Goal: Find specific page/section: Find specific page/section

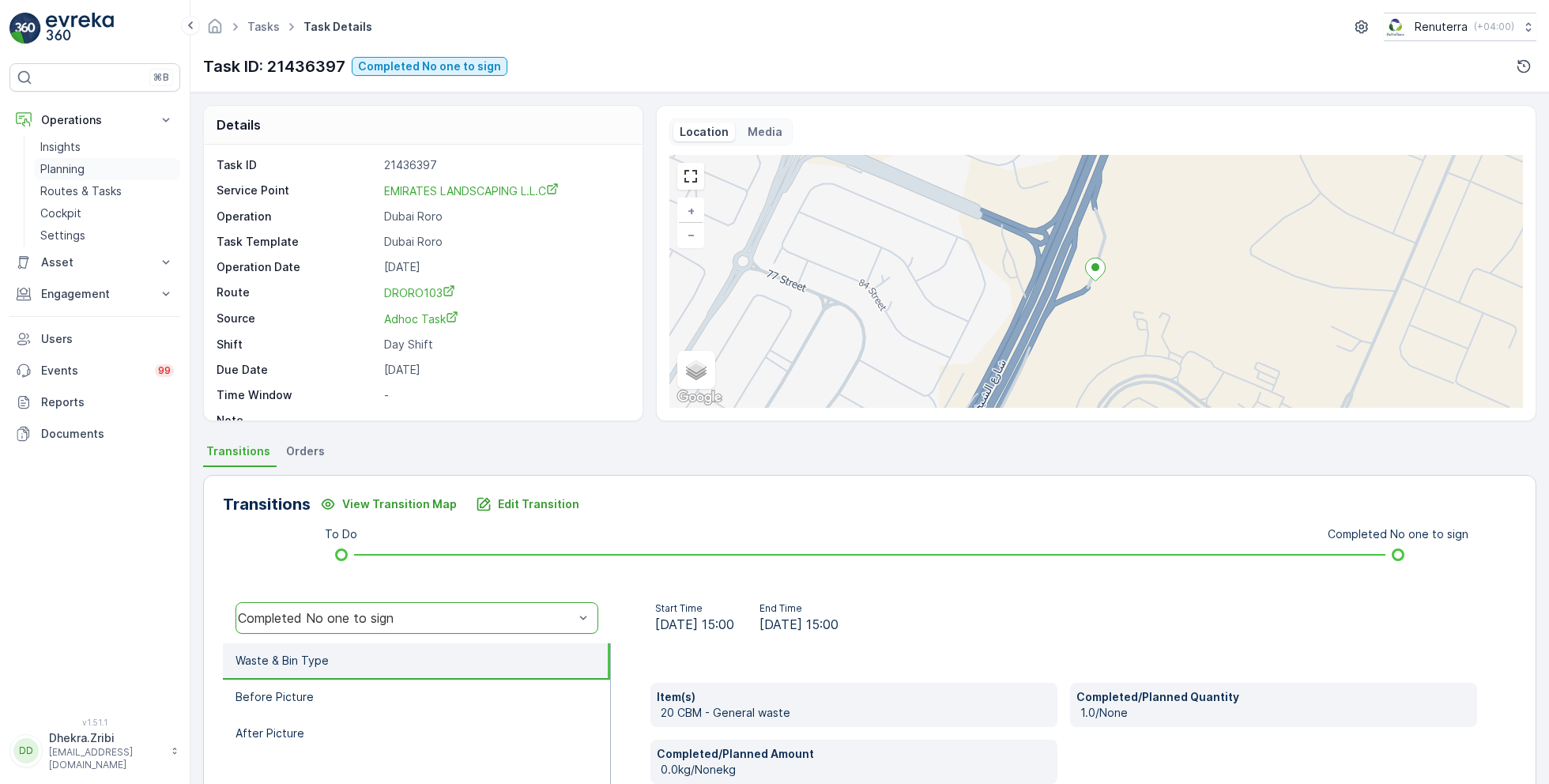
scroll to position [211, 0]
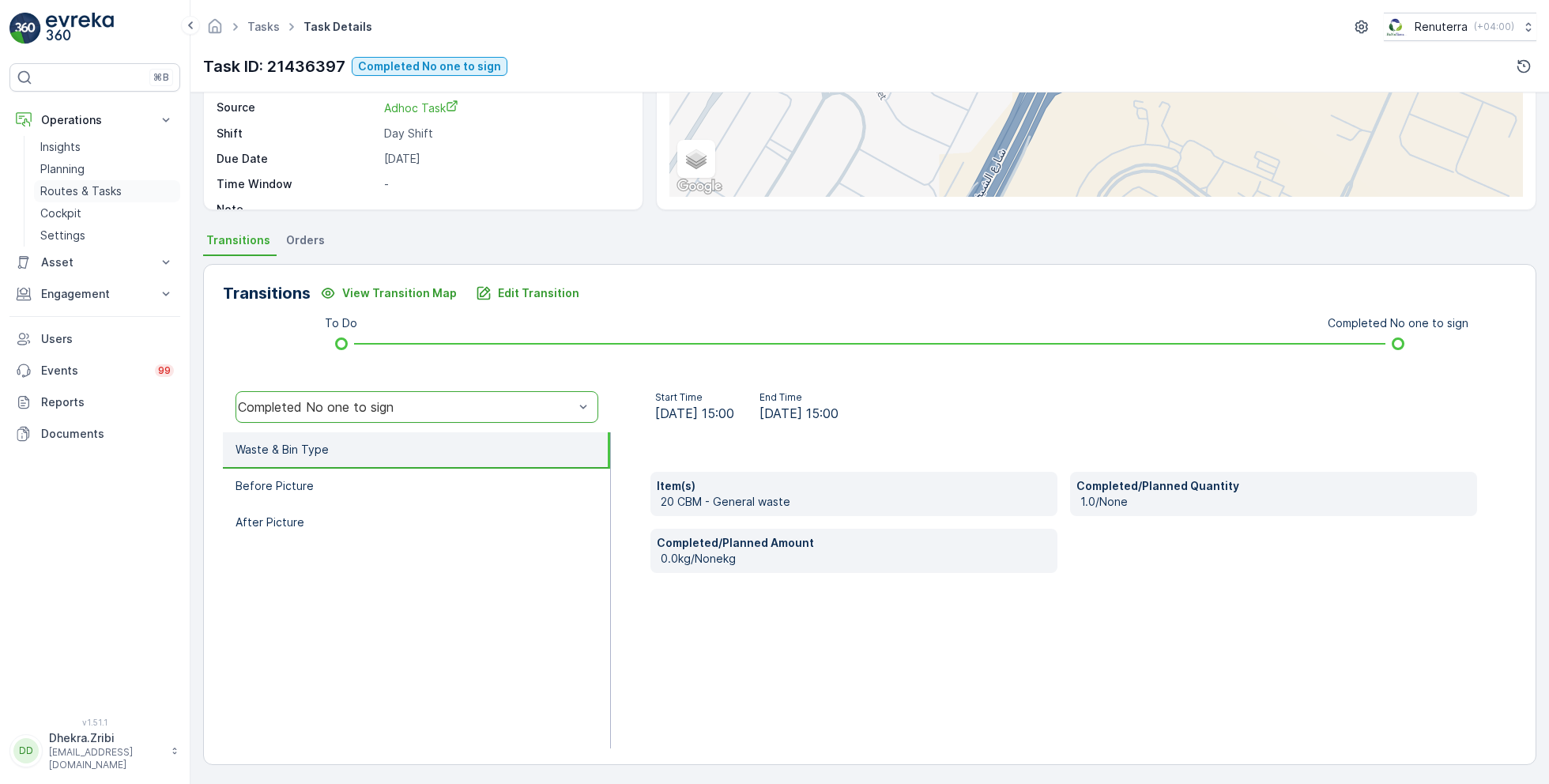
click at [114, 186] on p "Routes & Tasks" at bounding box center [81, 190] width 81 height 16
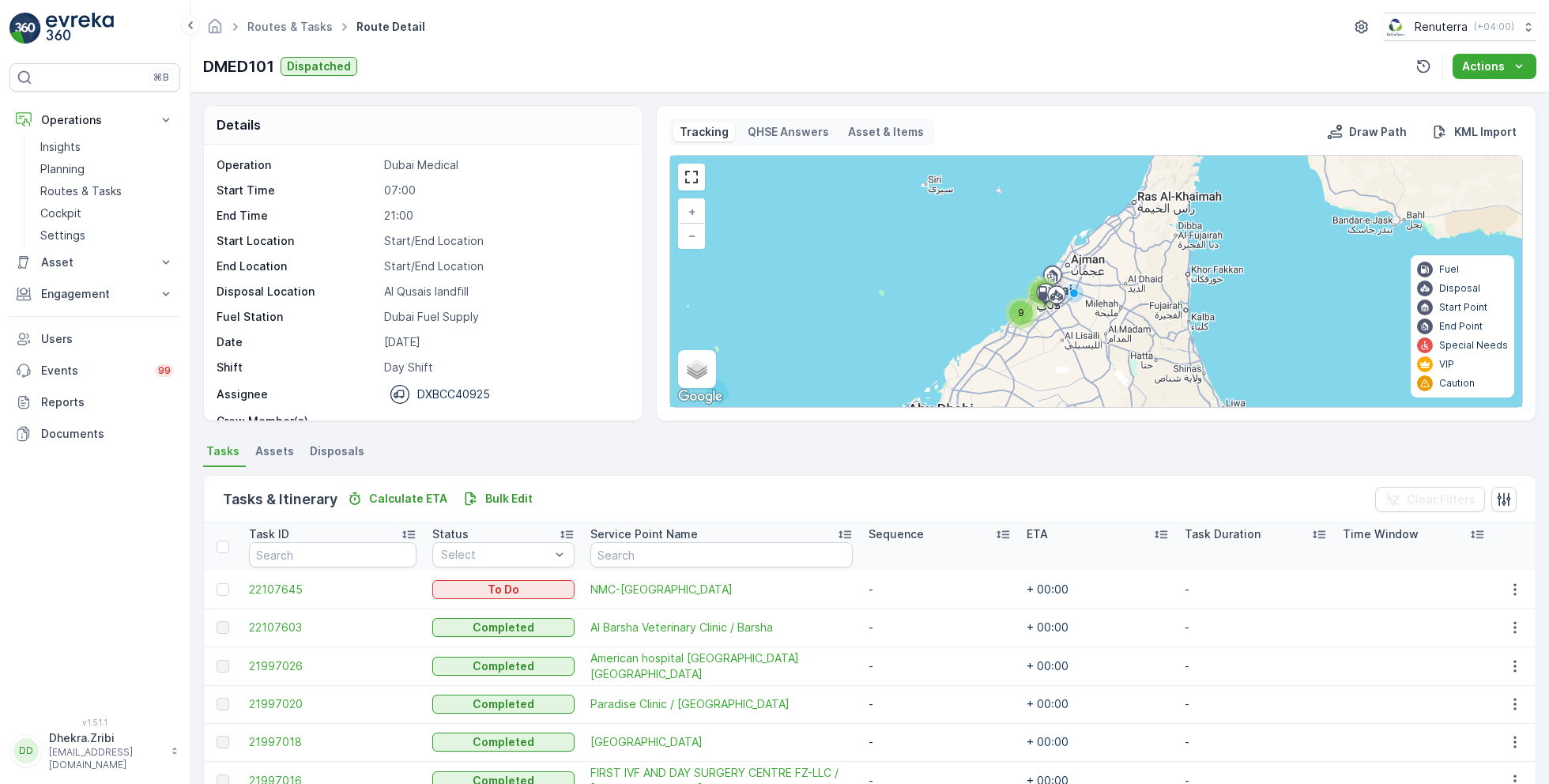
scroll to position [49, 0]
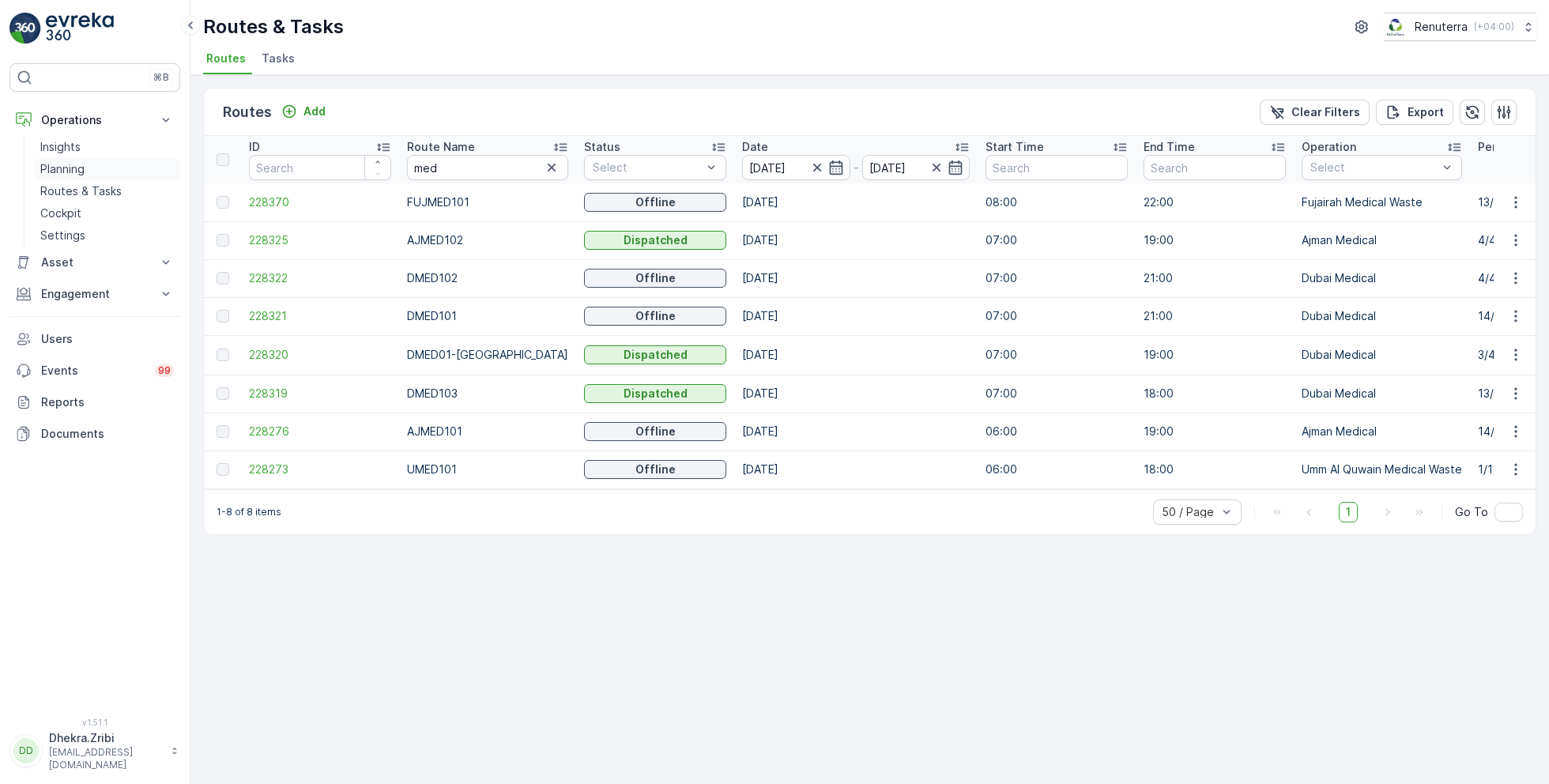
click at [75, 162] on p "Planning" at bounding box center [62, 169] width 44 height 16
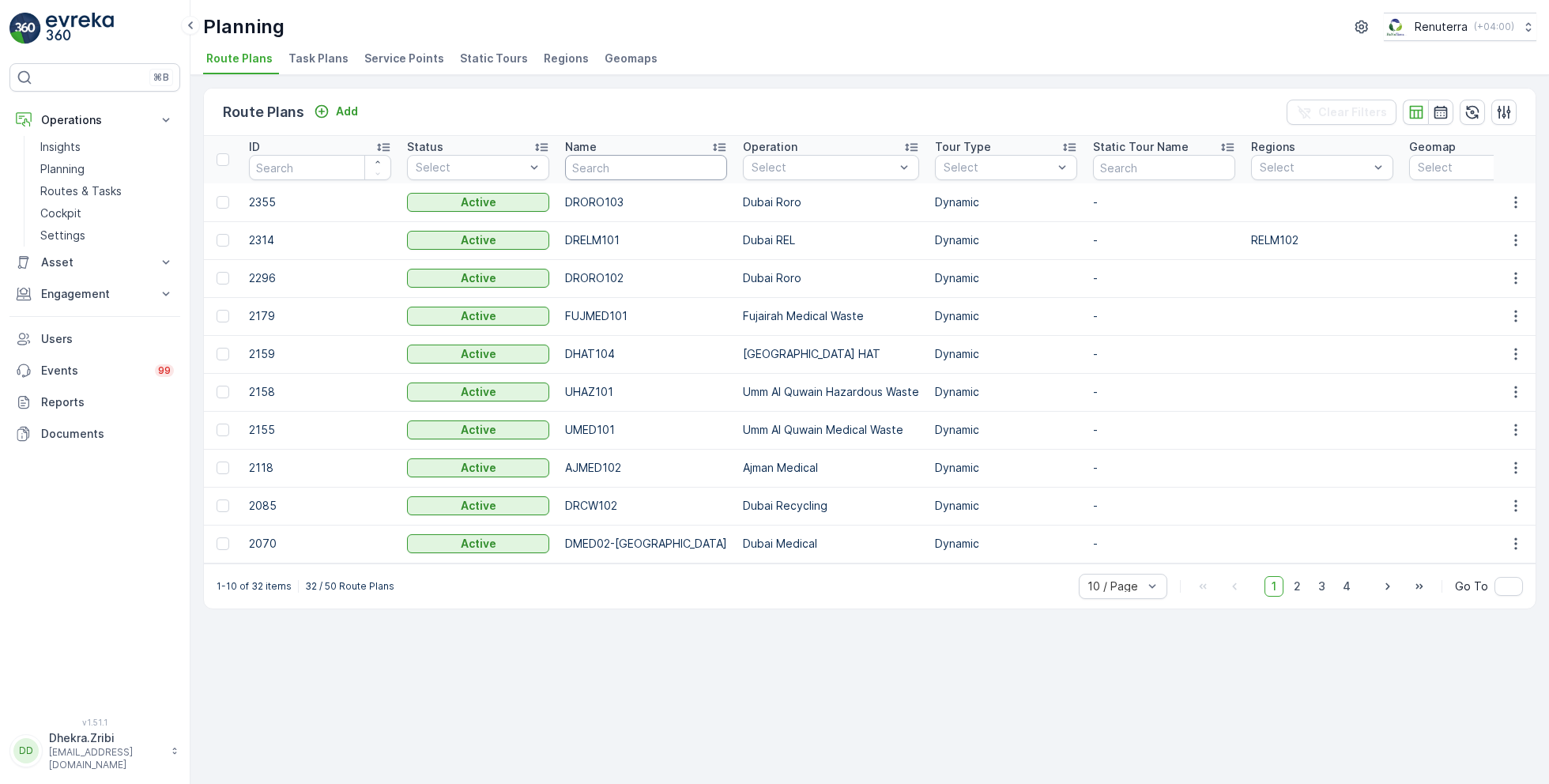
click at [633, 165] on input "text" at bounding box center [646, 167] width 162 height 26
click at [426, 54] on span "Service Points" at bounding box center [404, 58] width 79 height 16
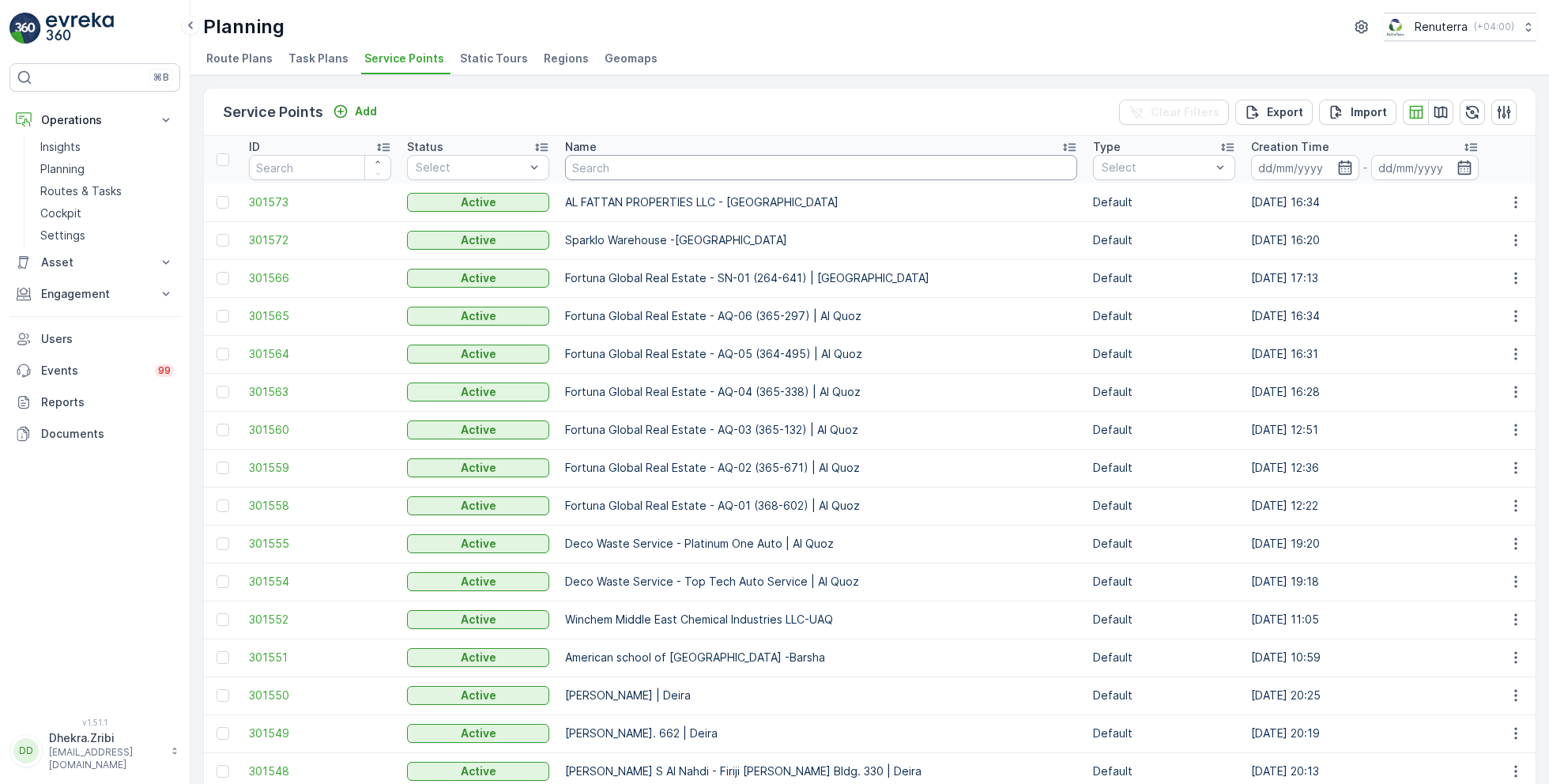
click at [611, 169] on input "text" at bounding box center [820, 167] width 512 height 26
type input "imdaa"
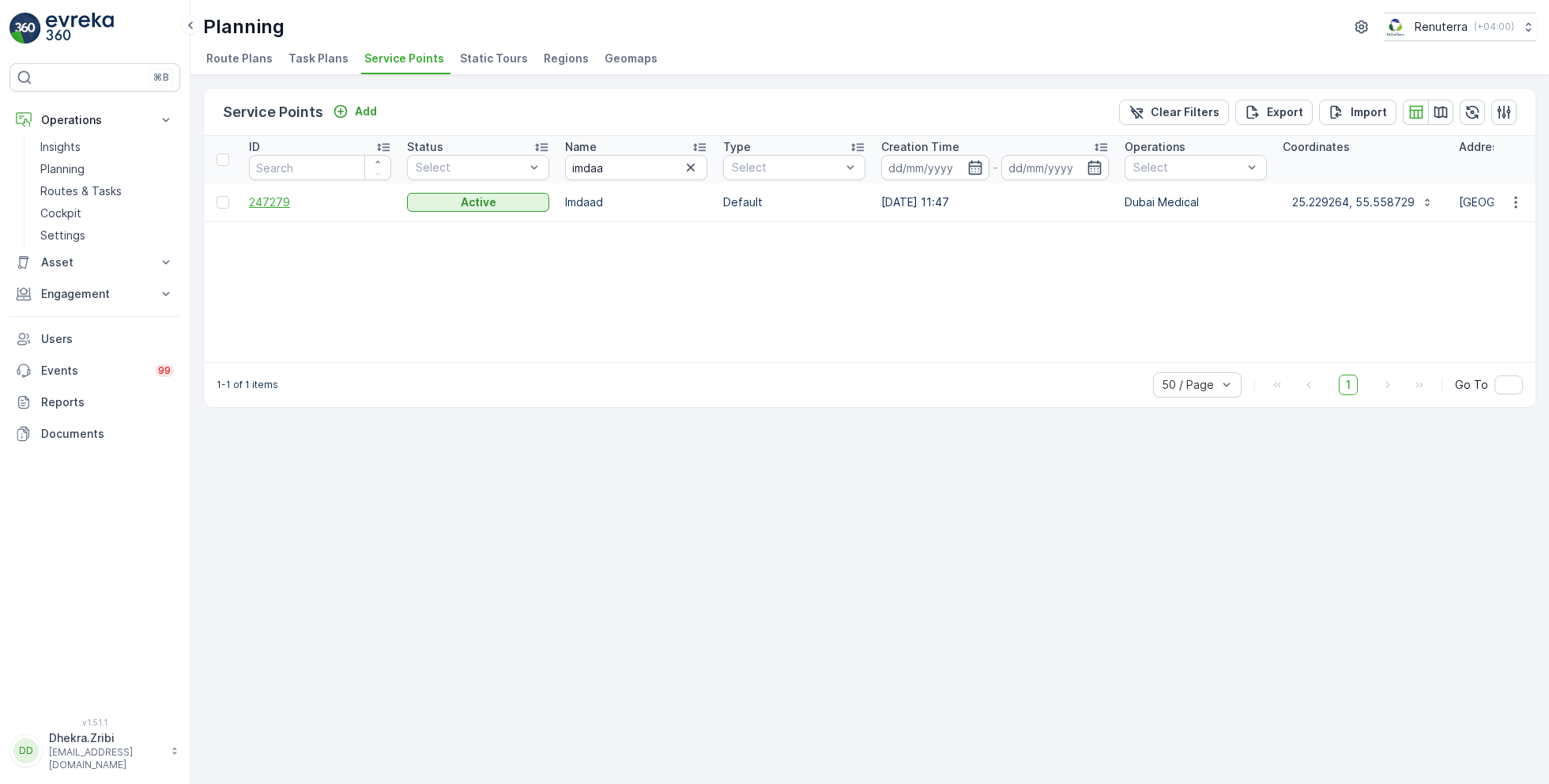
click at [278, 207] on span "247279" at bounding box center [320, 202] width 142 height 16
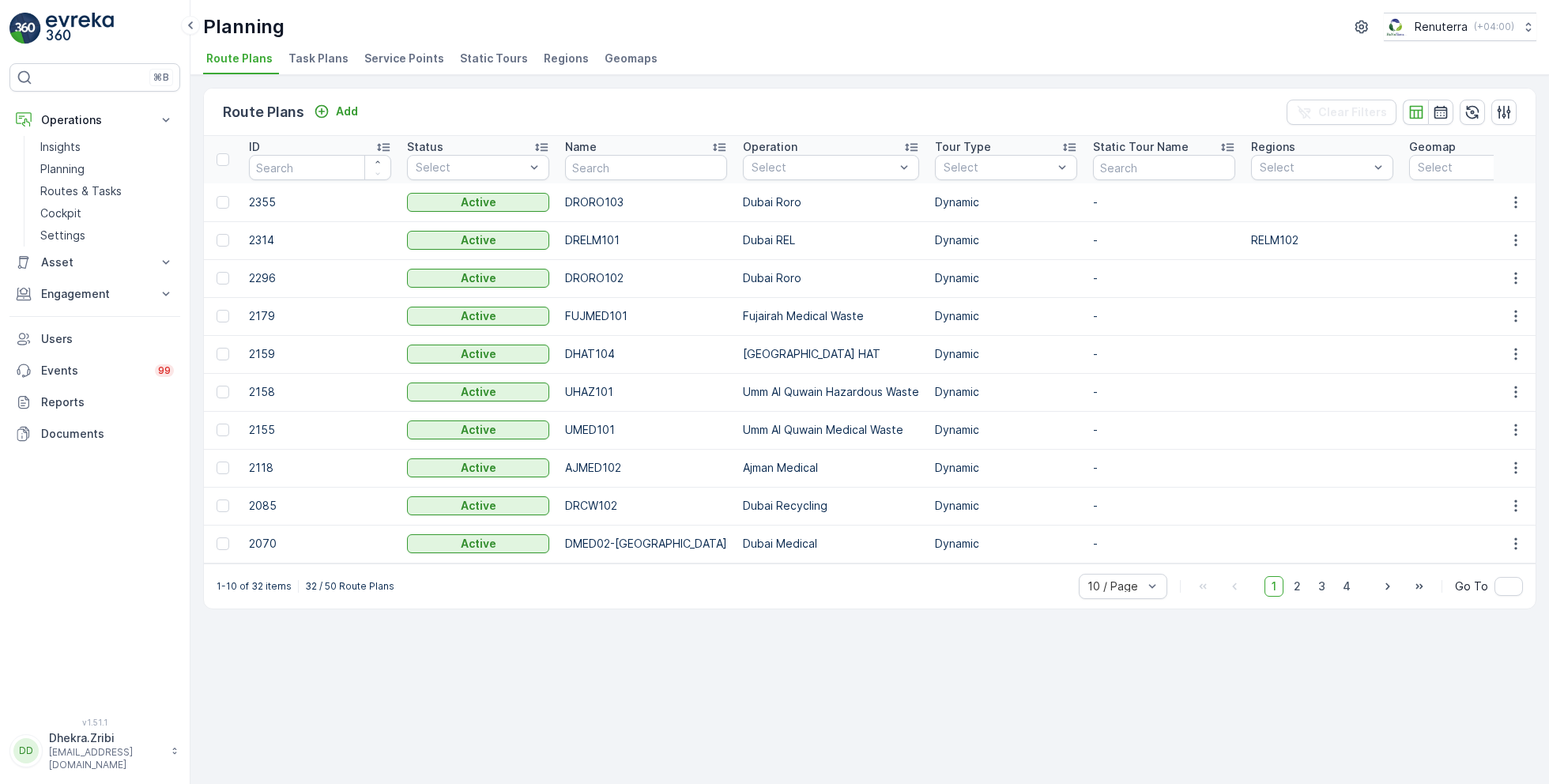
click at [428, 61] on span "Service Points" at bounding box center [404, 58] width 79 height 16
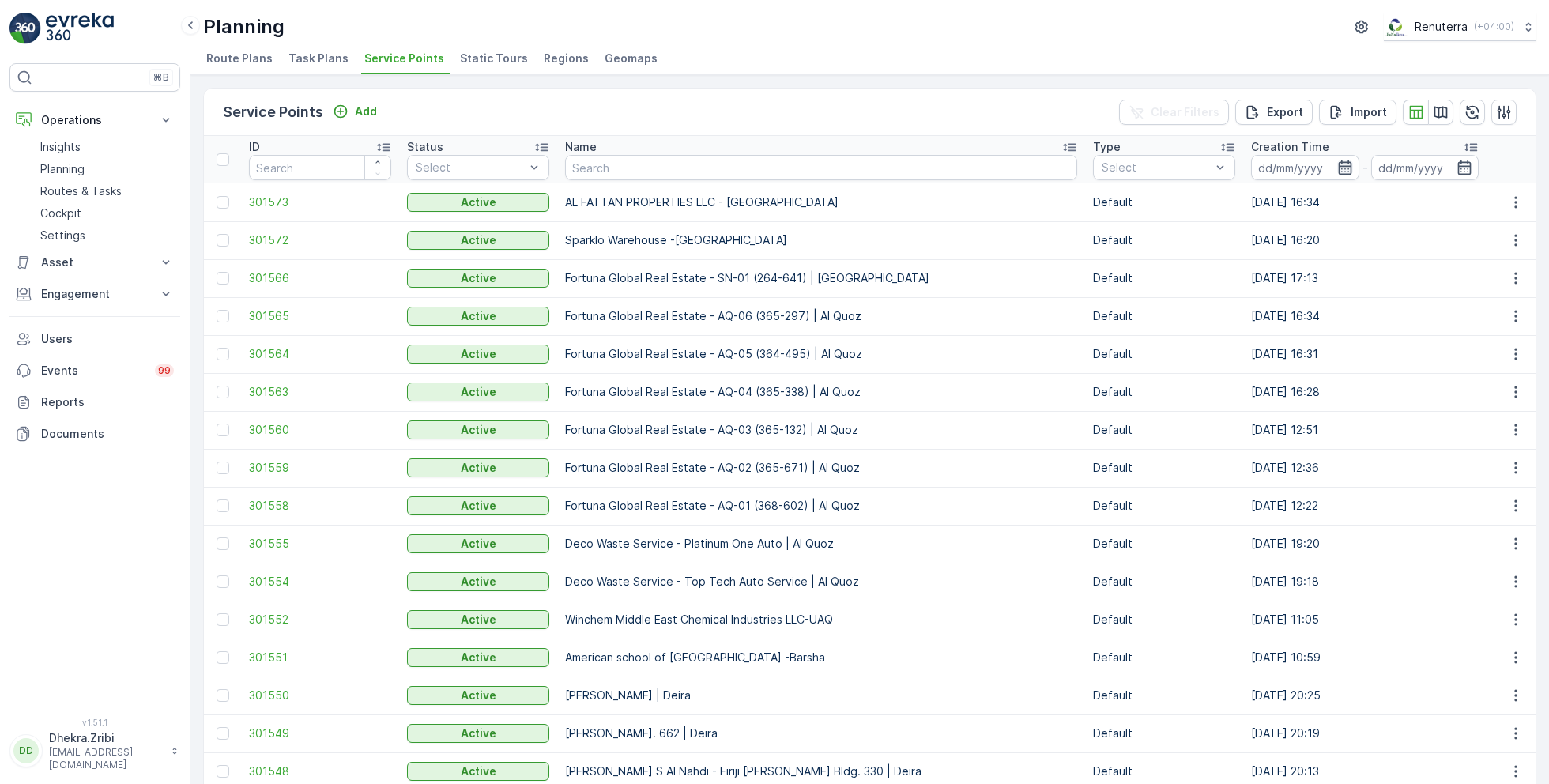
click at [1337, 166] on icon "button" at bounding box center [1345, 167] width 16 height 16
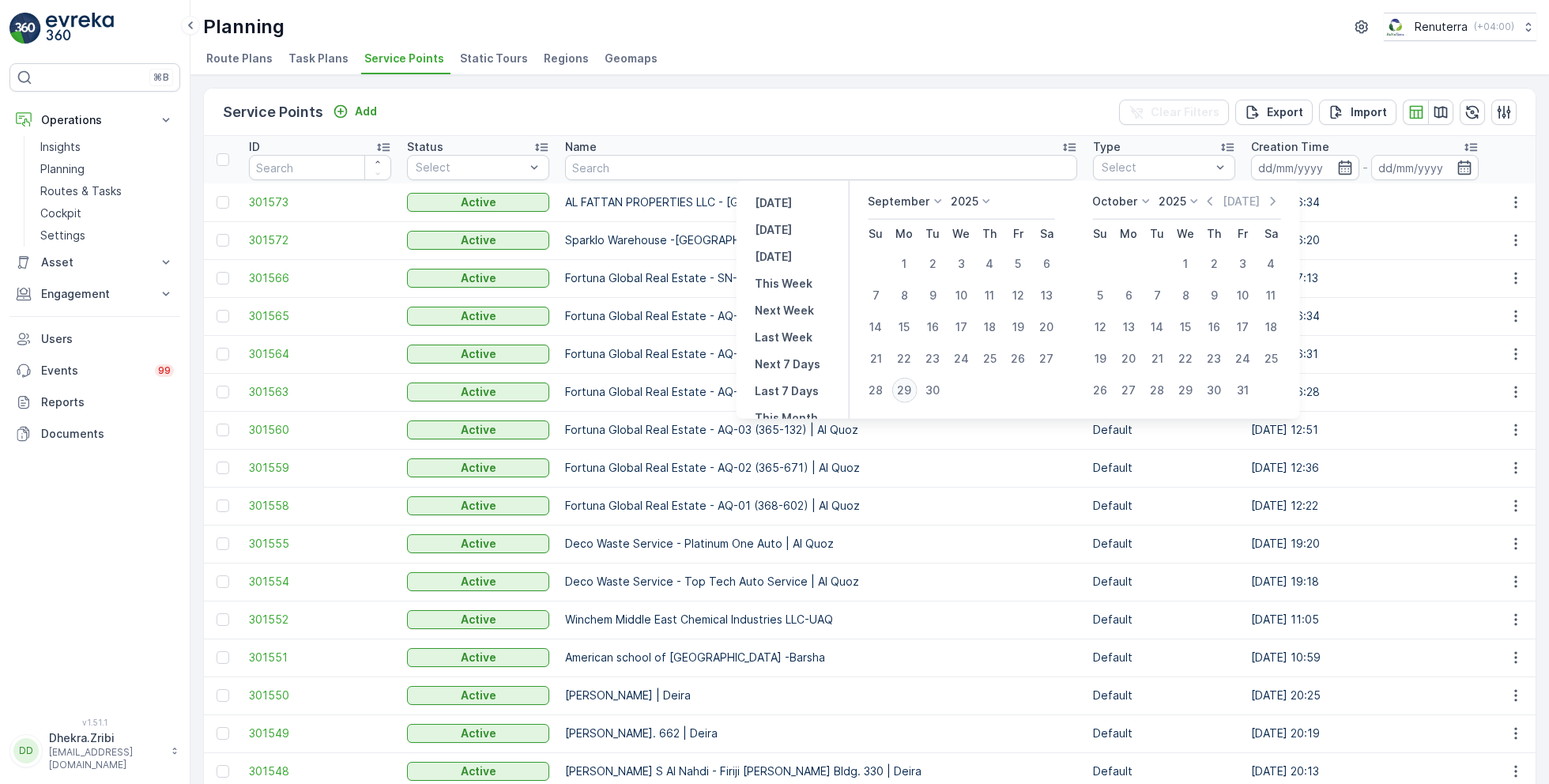
click at [903, 397] on div "29" at bounding box center [904, 390] width 26 height 26
type input "[DATE]"
click at [903, 397] on div "29" at bounding box center [904, 390] width 26 height 26
type input "[DATE]"
click at [903, 397] on div "29" at bounding box center [904, 390] width 26 height 26
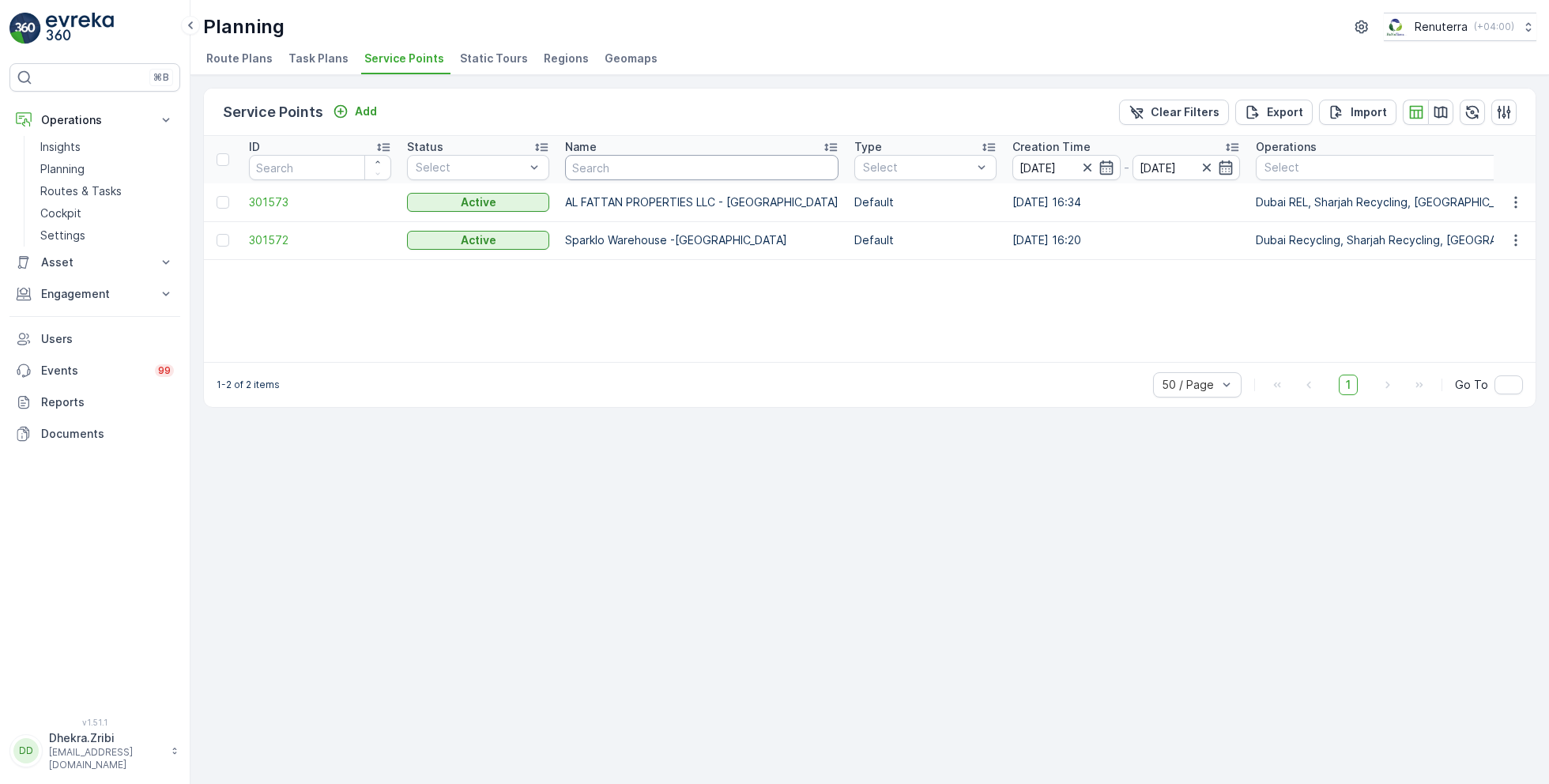
click at [613, 176] on input "text" at bounding box center [701, 167] width 273 height 26
type input "imdaa"
